Goal: Book appointment/travel/reservation

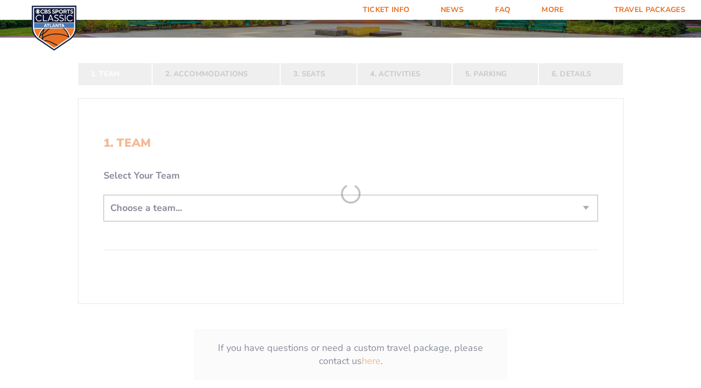
scroll to position [173, 0]
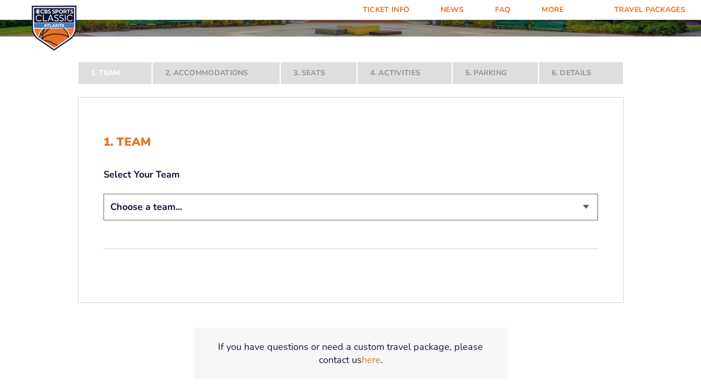
select select "12756"
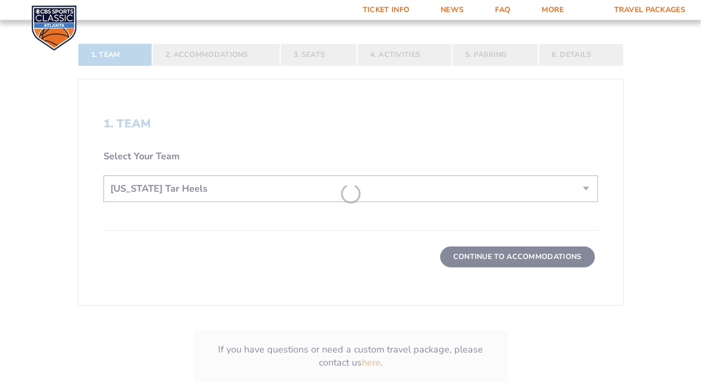
scroll to position [266, 0]
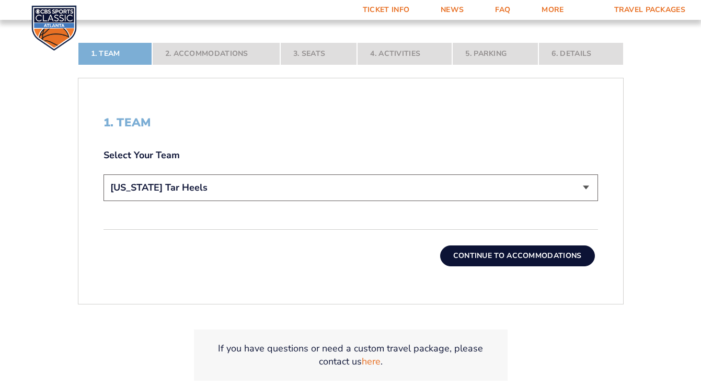
click at [520, 258] on button "Continue To Accommodations" at bounding box center [517, 256] width 155 height 21
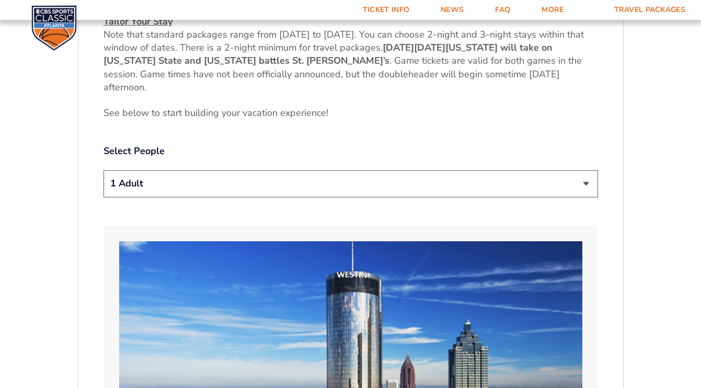
scroll to position [504, 0]
click at [221, 197] on div "1 Adult 2 Adults 3 Adults 4 Adults 2 Adults + 1 Child 2 Adults + 2 Children 2 A…" at bounding box center [351, 185] width 495 height 30
select select "2 Adults"
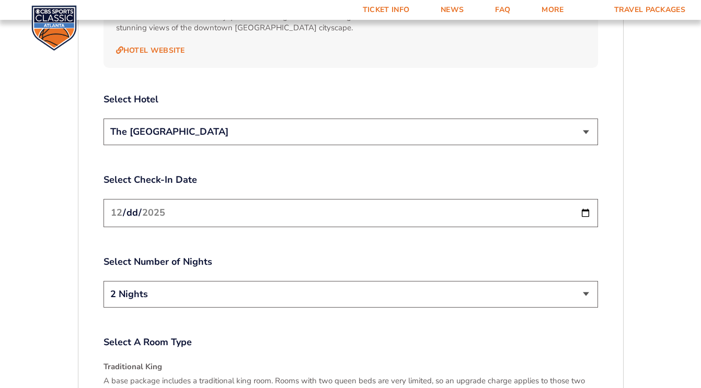
scroll to position [1219, 0]
click at [268, 198] on input "[DATE]" at bounding box center [351, 212] width 495 height 28
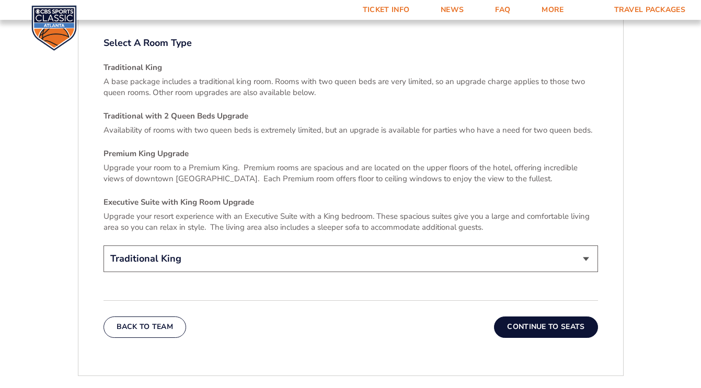
scroll to position [1518, 0]
click at [535, 319] on button "Continue To Seats" at bounding box center [546, 326] width 104 height 21
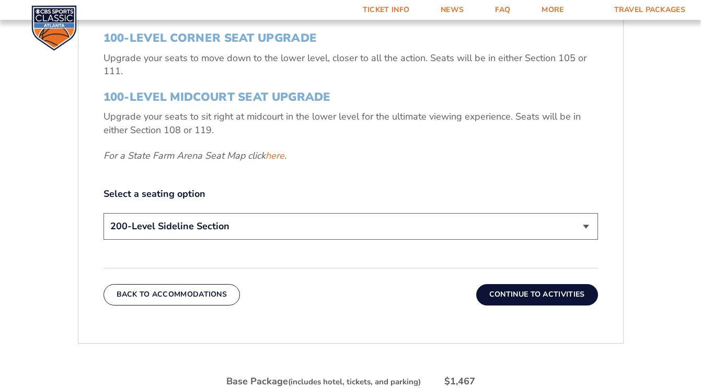
scroll to position [444, 0]
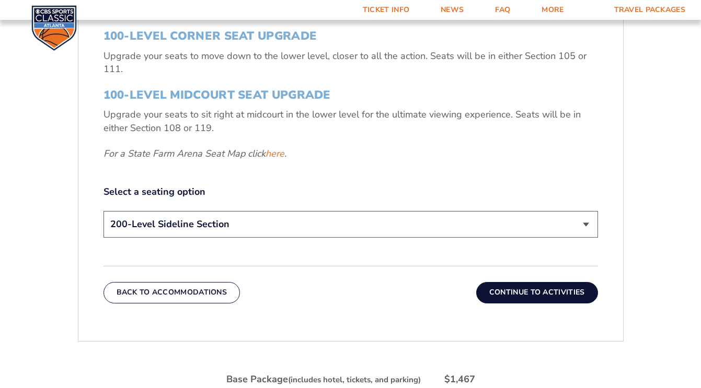
click at [544, 295] on button "Continue To Activities" at bounding box center [537, 292] width 122 height 21
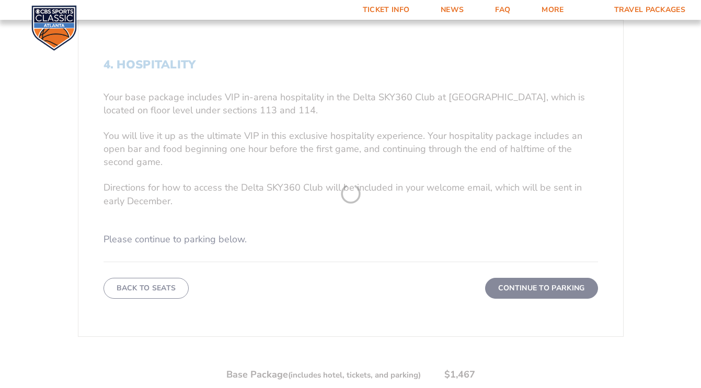
scroll to position [326, 0]
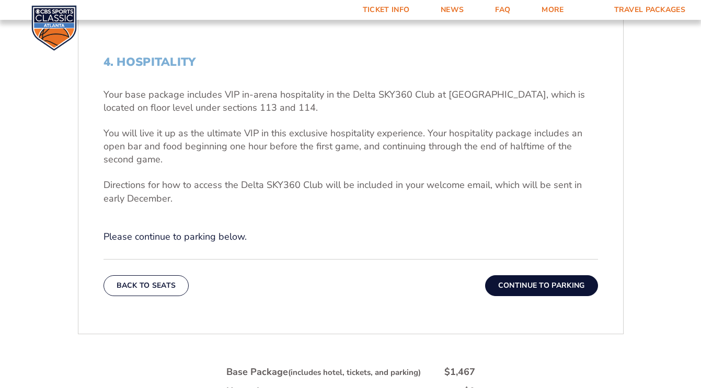
click at [520, 285] on button "Continue To Parking" at bounding box center [541, 286] width 113 height 21
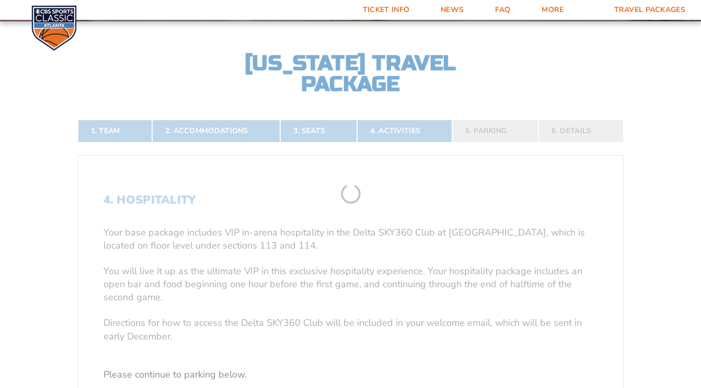
scroll to position [183, 0]
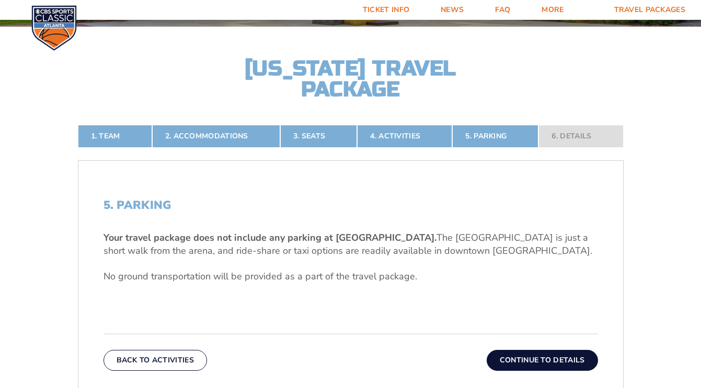
click at [532, 356] on button "Continue To Details" at bounding box center [542, 360] width 111 height 21
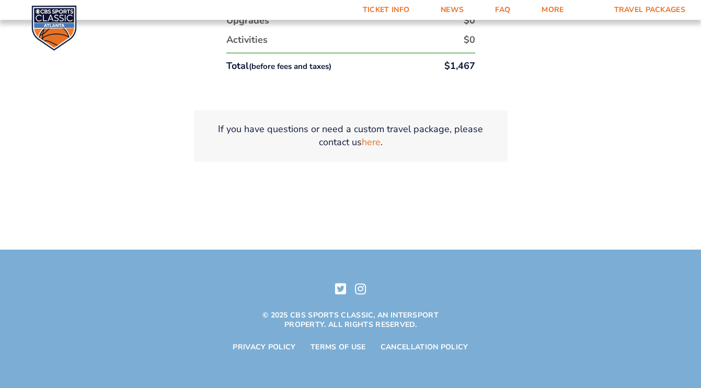
scroll to position [702, 0]
click at [505, 5] on link "FAQ" at bounding box center [502, 10] width 47 height 20
